Goal: Information Seeking & Learning: Learn about a topic

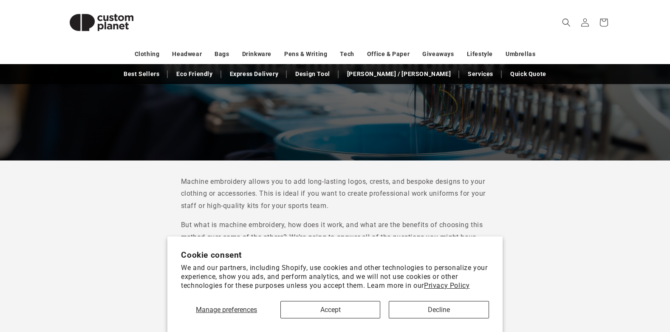
scroll to position [212, 0]
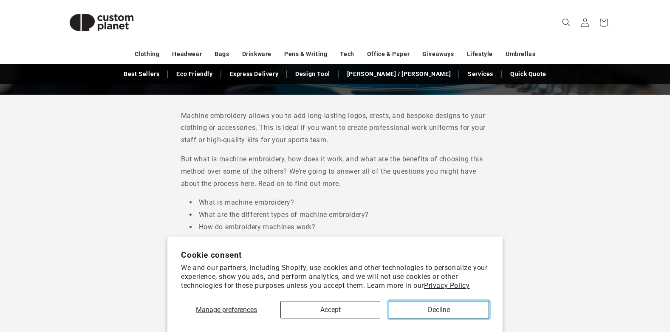
click at [410, 308] on button "Decline" at bounding box center [439, 309] width 100 height 17
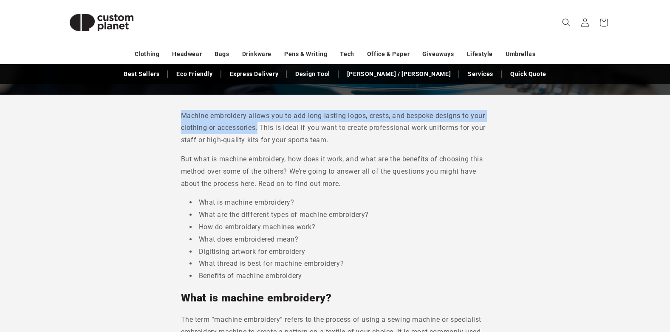
drag, startPoint x: 181, startPoint y: 114, endPoint x: 259, endPoint y: 127, distance: 78.8
click at [259, 127] on p "Machine embroidery allows you to add long-lasting logos, crests, and bespoke de…" at bounding box center [335, 128] width 308 height 37
copy p "Machine embroidery allows you to add long-lasting logos, crests, and bespoke de…"
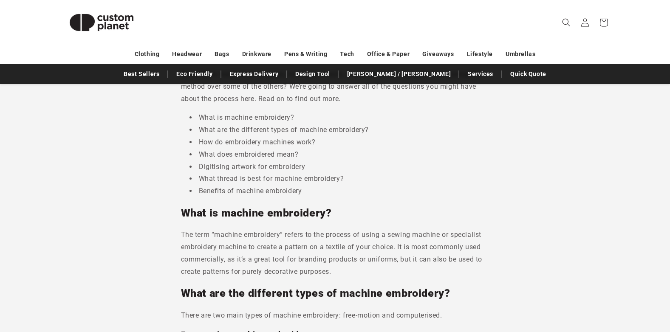
scroll to position [340, 0]
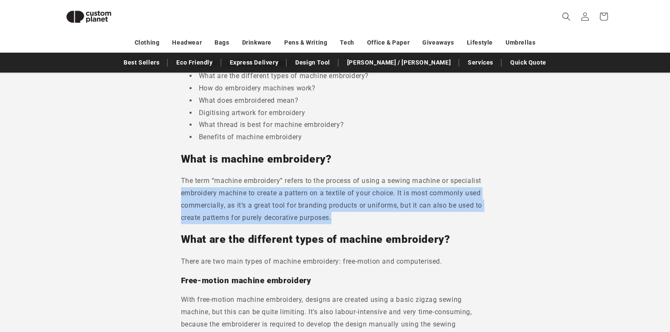
drag, startPoint x: 181, startPoint y: 194, endPoint x: 480, endPoint y: 217, distance: 299.9
click at [480, 217] on p "The term “machine embroidery” refers to the process of using a sewing machine o…" at bounding box center [335, 199] width 308 height 49
copy p "embroidery machine to create a pattern on a textile of your choice. It is most …"
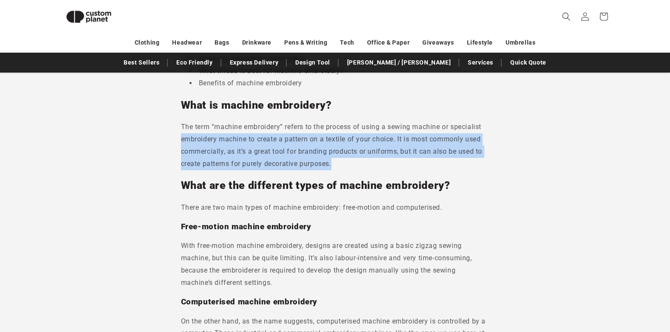
scroll to position [382, 0]
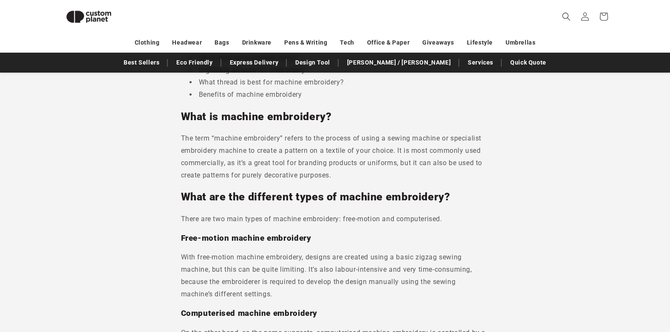
click at [256, 215] on p "There are two main types of machine embroidery: free-motion and computerised." at bounding box center [335, 219] width 308 height 12
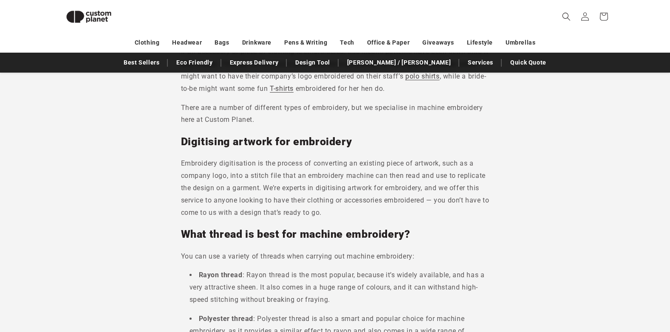
scroll to position [934, 0]
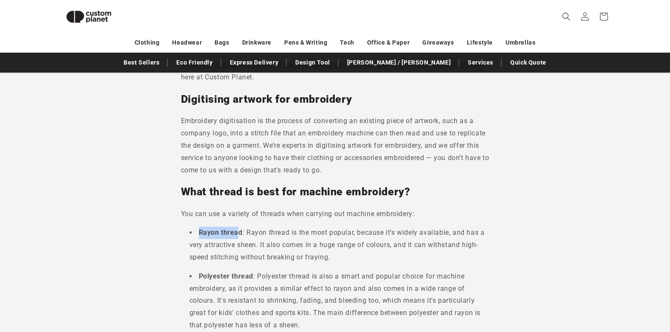
drag, startPoint x: 198, startPoint y: 231, endPoint x: 238, endPoint y: 230, distance: 39.5
click at [238, 230] on b "Rayon thread" at bounding box center [221, 233] width 44 height 8
drag, startPoint x: 238, startPoint y: 230, endPoint x: 246, endPoint y: 232, distance: 8.8
click at [246, 232] on li "Rayon thread : Rayon thread is the most popular, because it’s widely available,…" at bounding box center [339, 245] width 300 height 37
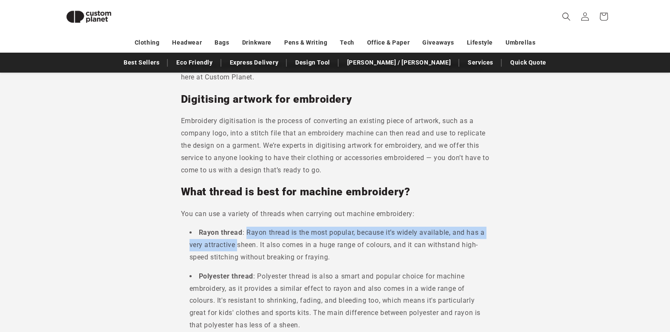
drag, startPoint x: 246, startPoint y: 232, endPoint x: 234, endPoint y: 244, distance: 17.7
click at [234, 244] on li "Rayon thread : Rayon thread is the most popular, because it’s widely available,…" at bounding box center [339, 245] width 300 height 37
copy li "Rayon thread is the most popular, because it’s widely available, and has a very…"
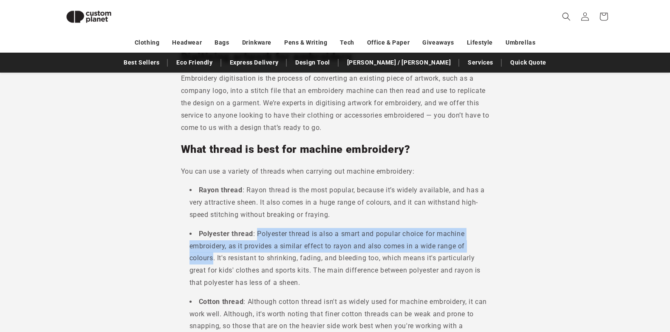
drag, startPoint x: 258, startPoint y: 234, endPoint x: 214, endPoint y: 261, distance: 52.1
click at [214, 261] on li "Polyester thread : Polyester thread is also a smart and popular choice for mach…" at bounding box center [339, 258] width 300 height 61
copy li "Polyester thread is also a smart and popular choice for machine embroidery, as …"
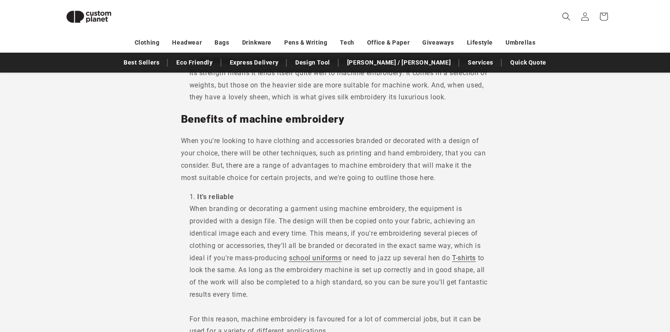
scroll to position [1274, 0]
